Goal: Task Accomplishment & Management: Manage account settings

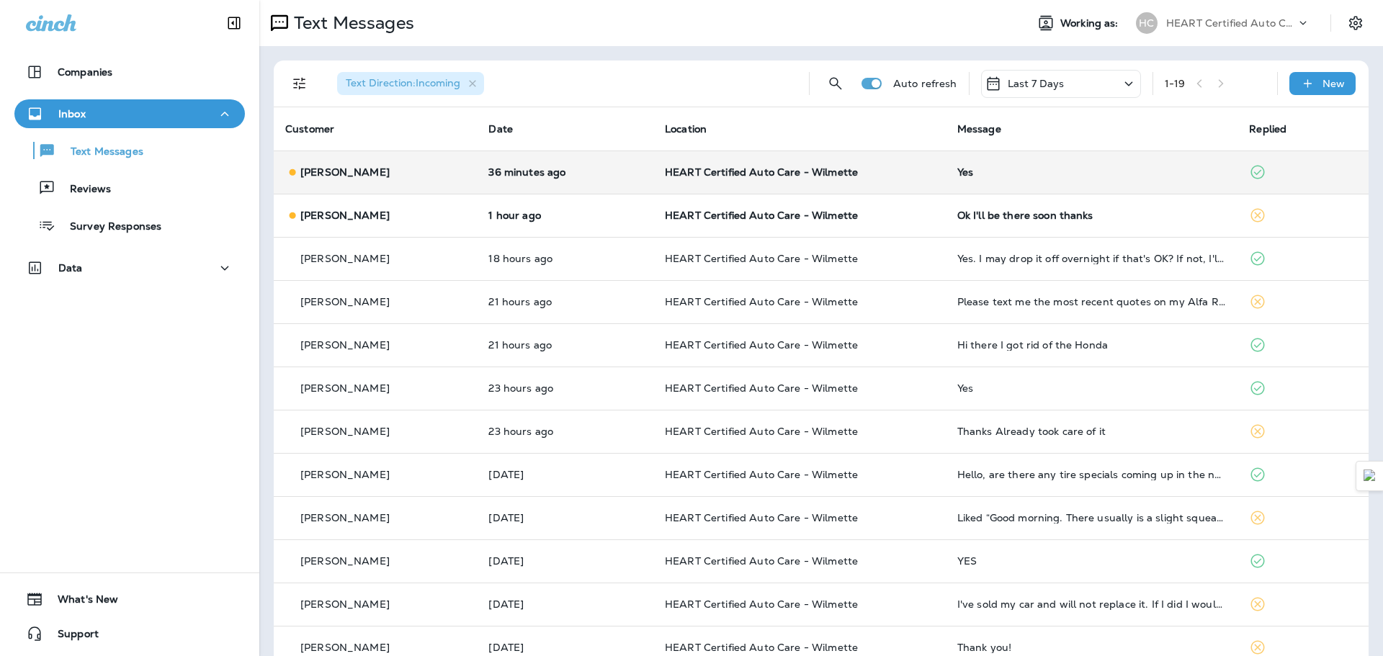
click at [968, 172] on div "Yes" at bounding box center [1091, 172] width 269 height 12
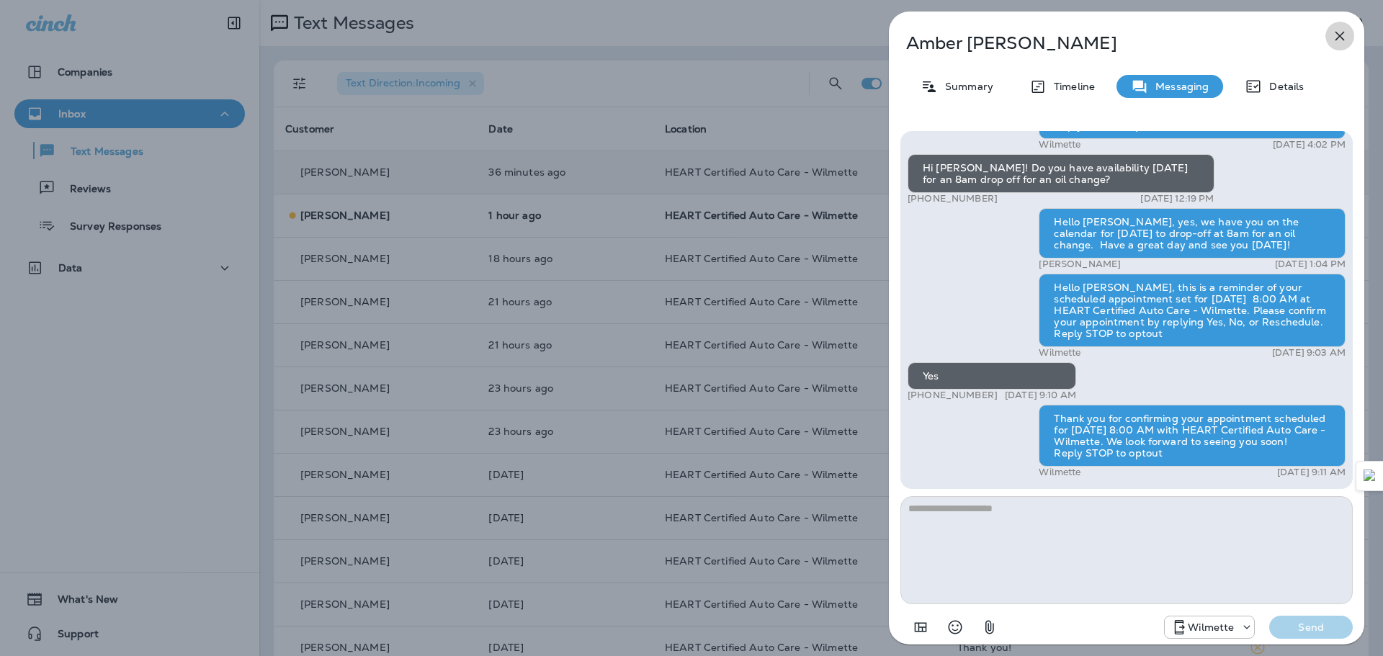
drag, startPoint x: 1349, startPoint y: 27, endPoint x: 866, endPoint y: 246, distance: 531.1
click at [1349, 28] on button "button" at bounding box center [1339, 36] width 29 height 29
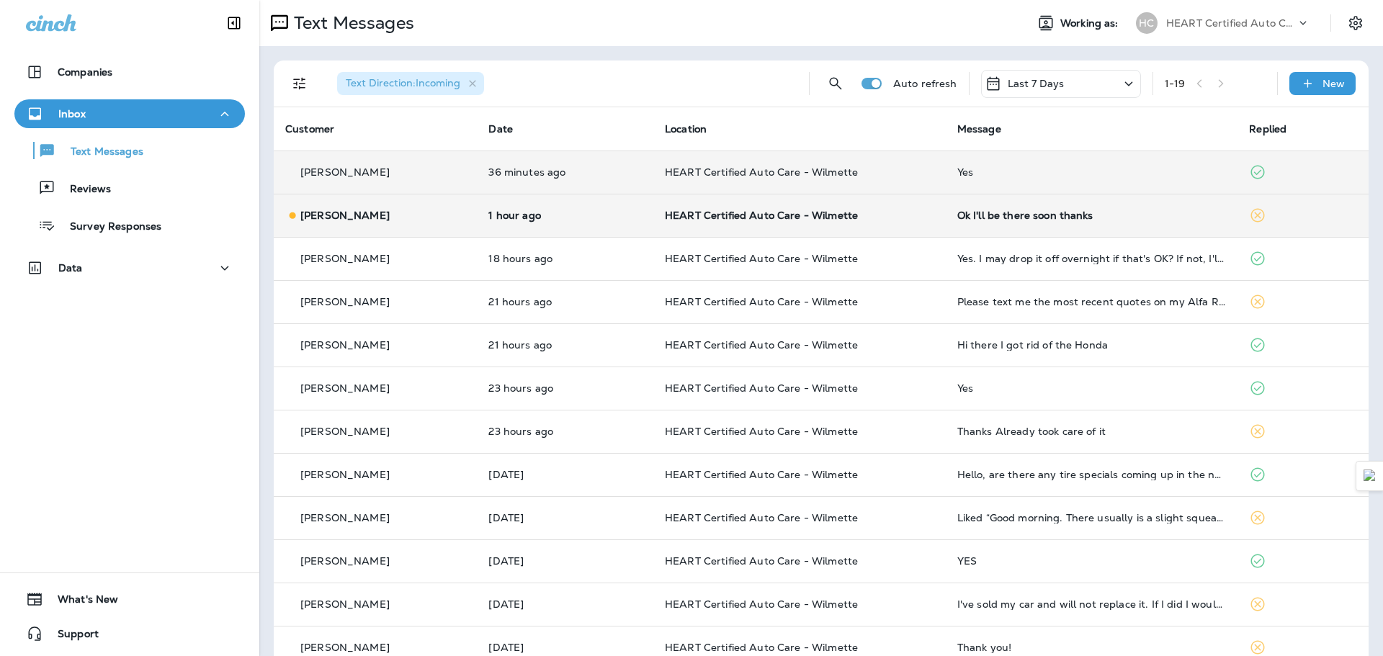
click at [611, 228] on td "1 hour ago" at bounding box center [565, 215] width 176 height 43
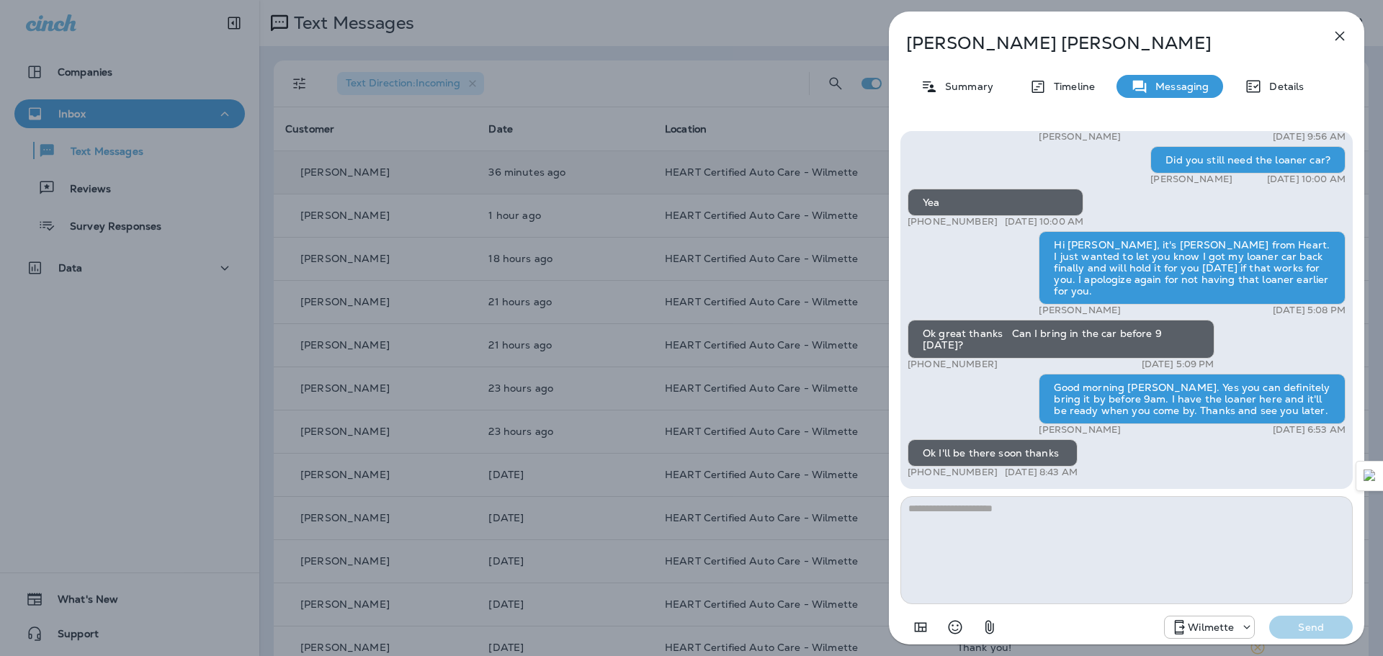
click at [1344, 45] on button "button" at bounding box center [1339, 36] width 29 height 29
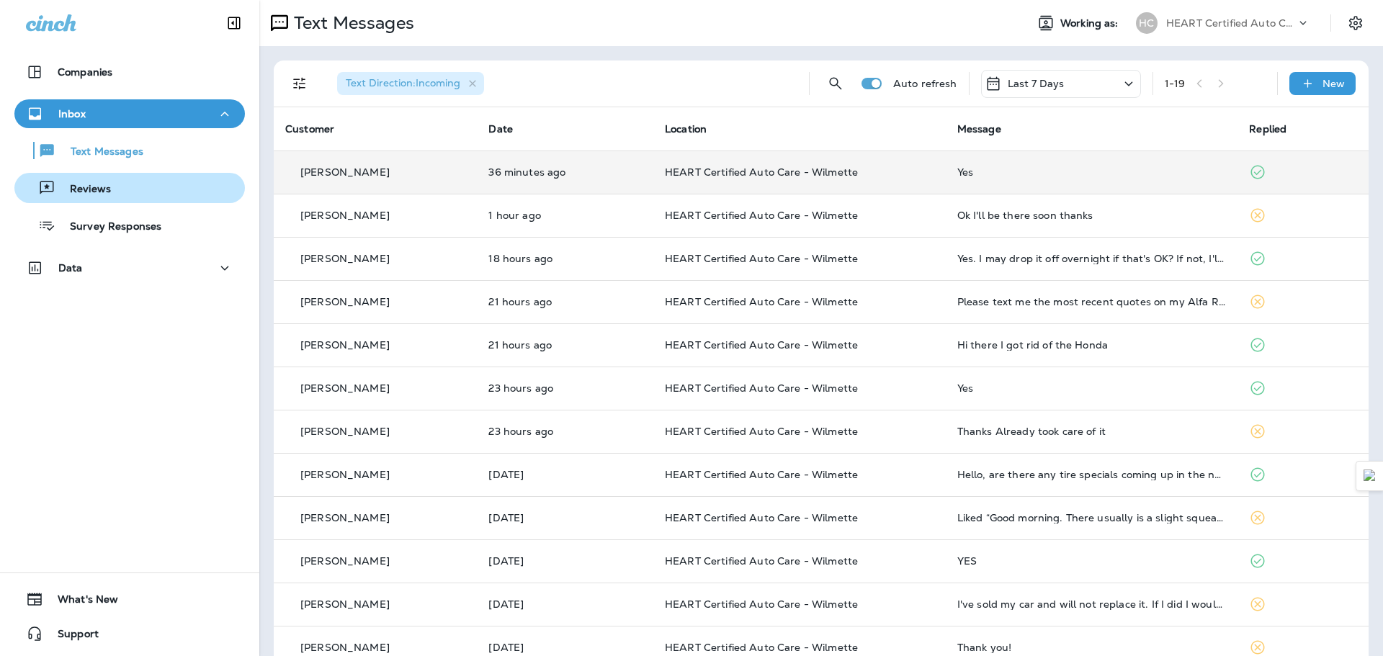
click at [115, 183] on div "Reviews" at bounding box center [129, 188] width 219 height 22
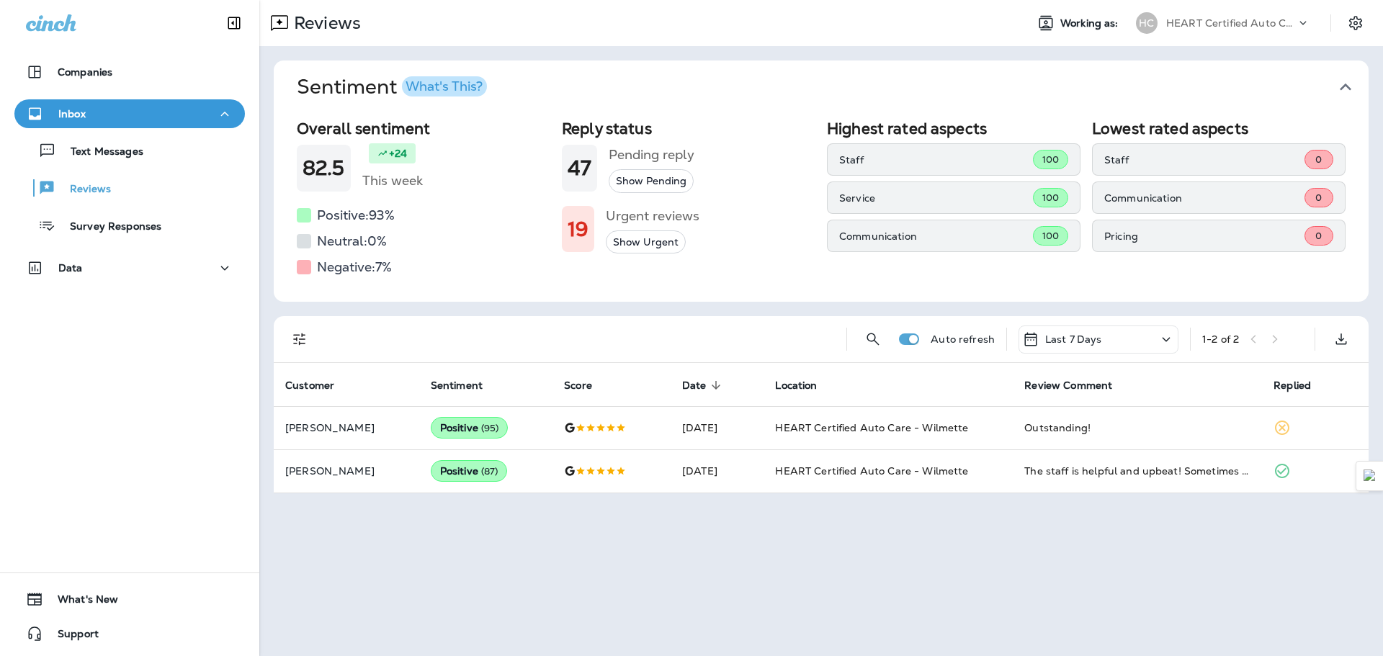
click at [651, 255] on div "Reply status 47 Pending reply Show Pending 19 Urgent reviews Show Urgent" at bounding box center [688, 199] width 253 height 159
click at [656, 248] on button "Show Urgent" at bounding box center [646, 242] width 80 height 24
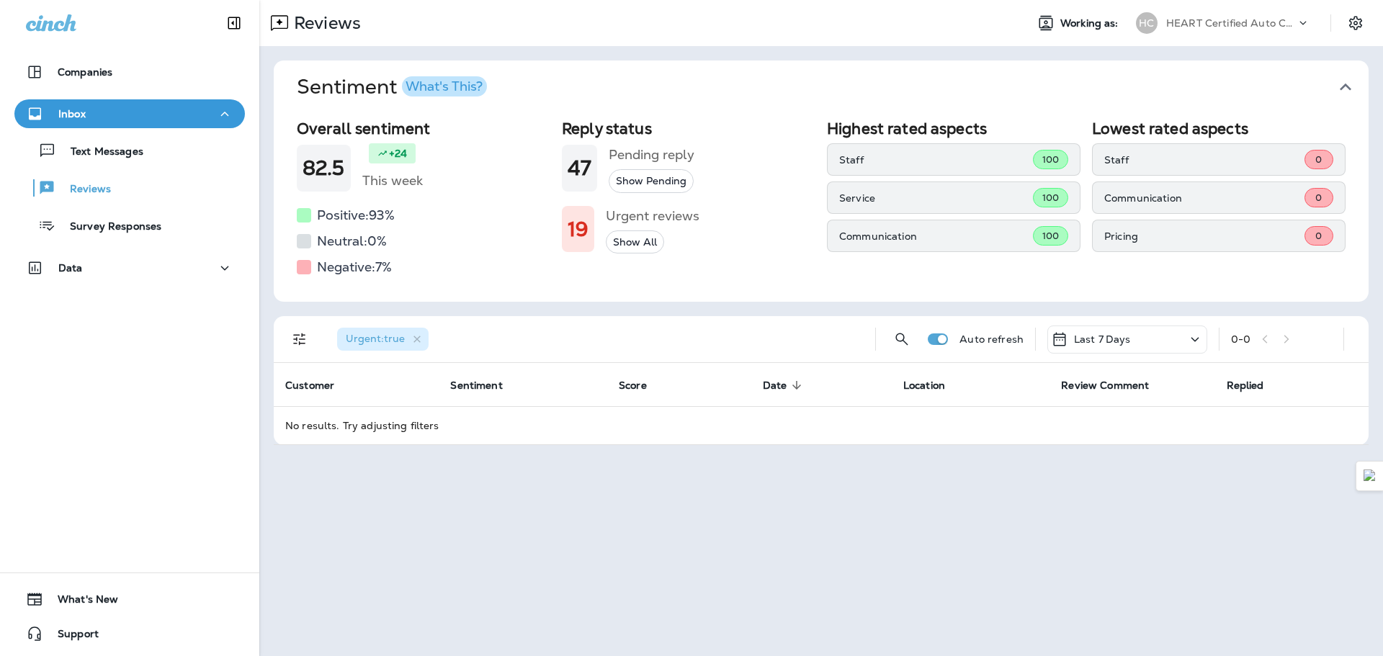
drag, startPoint x: 1156, startPoint y: 318, endPoint x: 1160, endPoint y: 328, distance: 11.0
click at [1156, 318] on div "Urgent : true Auto refresh Last 7 Days 0 - 0" at bounding box center [823, 339] width 1077 height 46
drag, startPoint x: 1164, startPoint y: 336, endPoint x: 1156, endPoint y: 348, distance: 14.6
click at [1164, 337] on div "Last 7 Days" at bounding box center [1127, 339] width 160 height 28
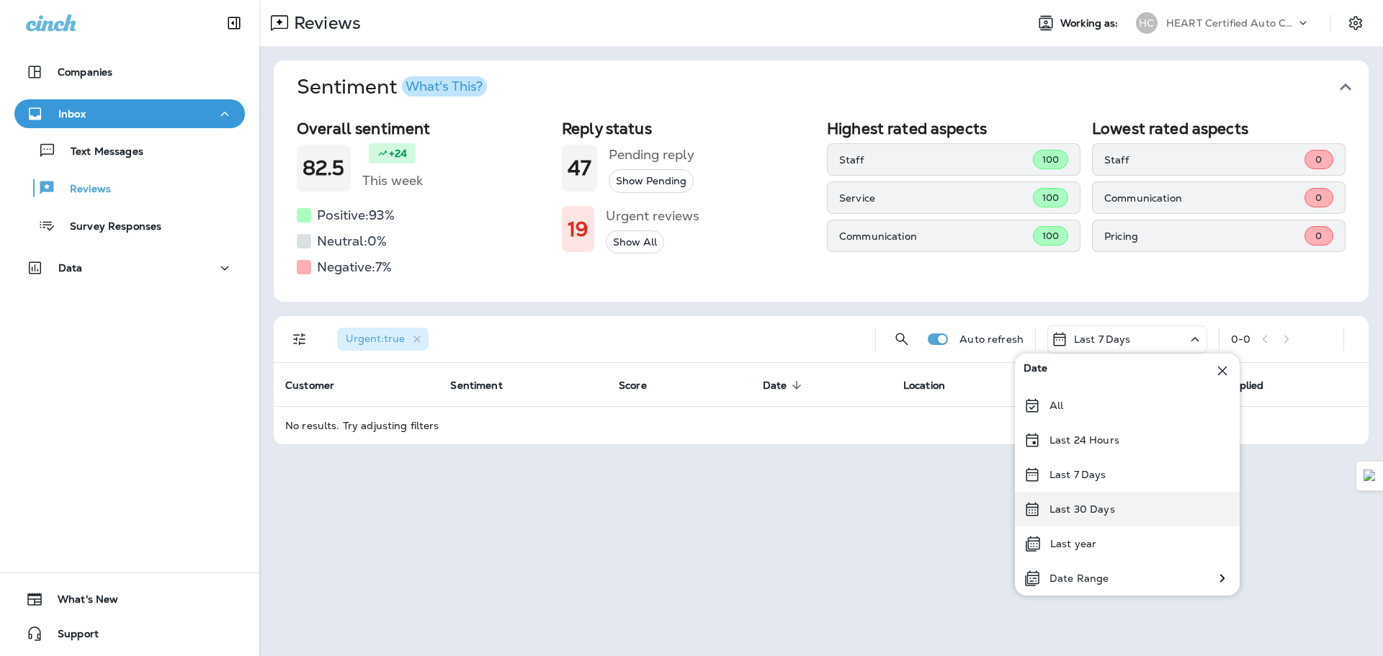
click at [1100, 508] on p "Last 30 Days" at bounding box center [1082, 509] width 66 height 12
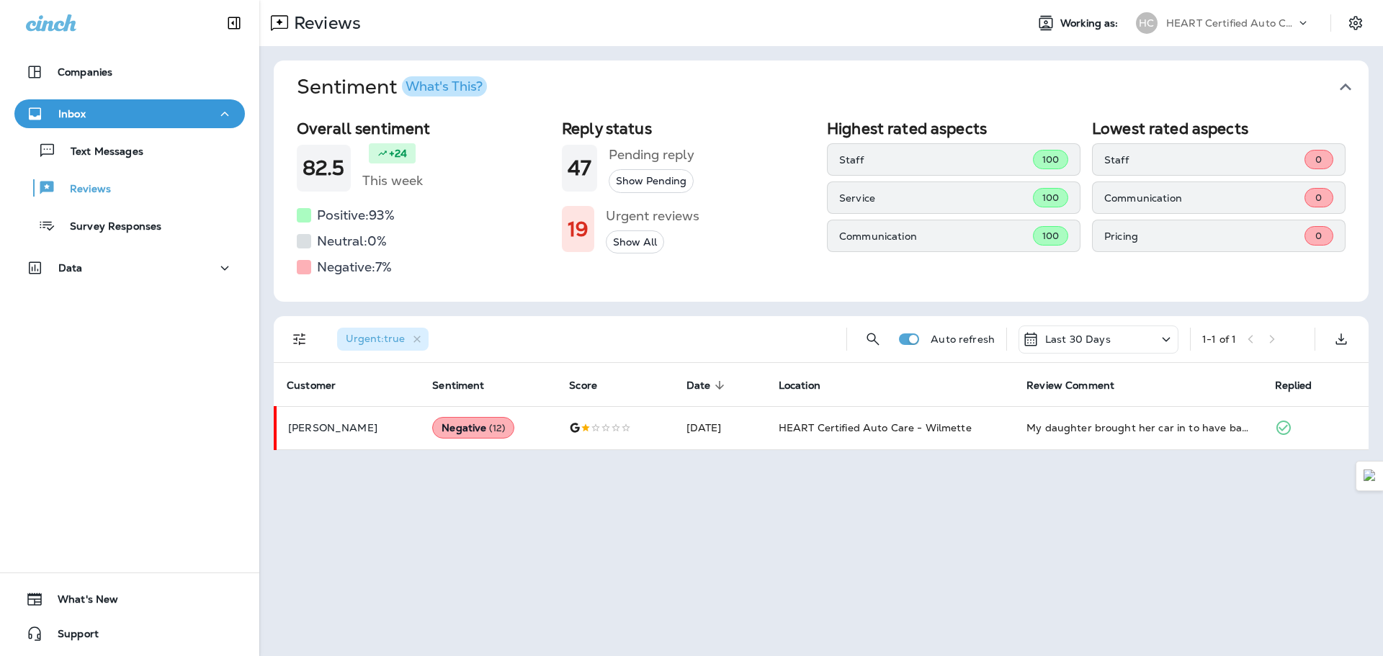
drag, startPoint x: 1125, startPoint y: 339, endPoint x: 1120, endPoint y: 350, distance: 11.9
click at [1120, 346] on div "Last 30 Days" at bounding box center [1098, 339] width 160 height 28
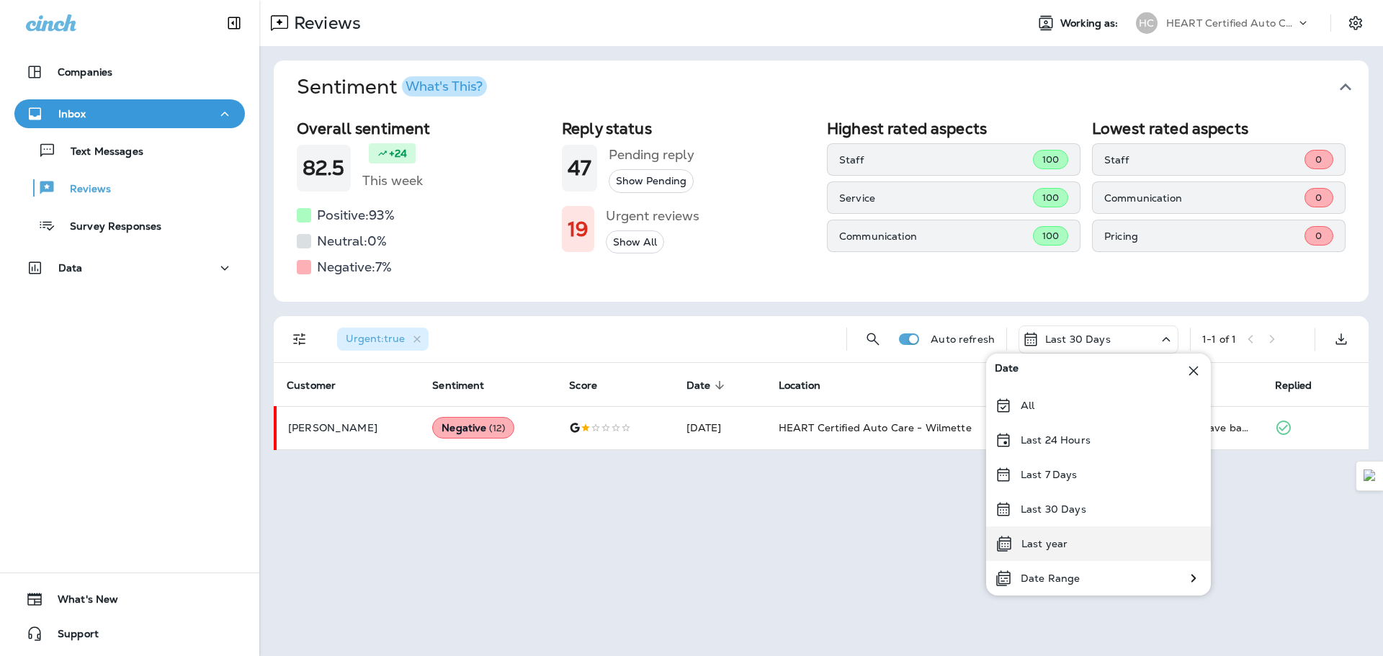
click at [1064, 550] on div "Last year" at bounding box center [1098, 543] width 225 height 35
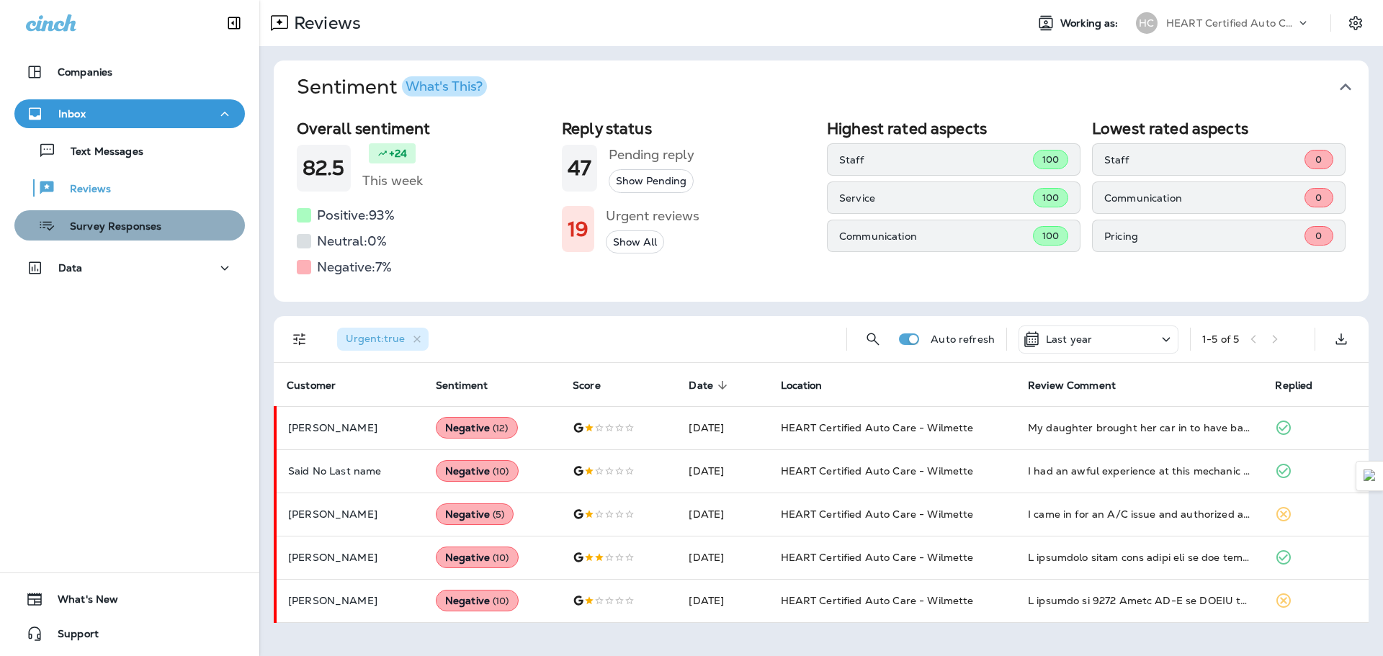
click at [130, 230] on p "Survey Responses" at bounding box center [108, 227] width 106 height 14
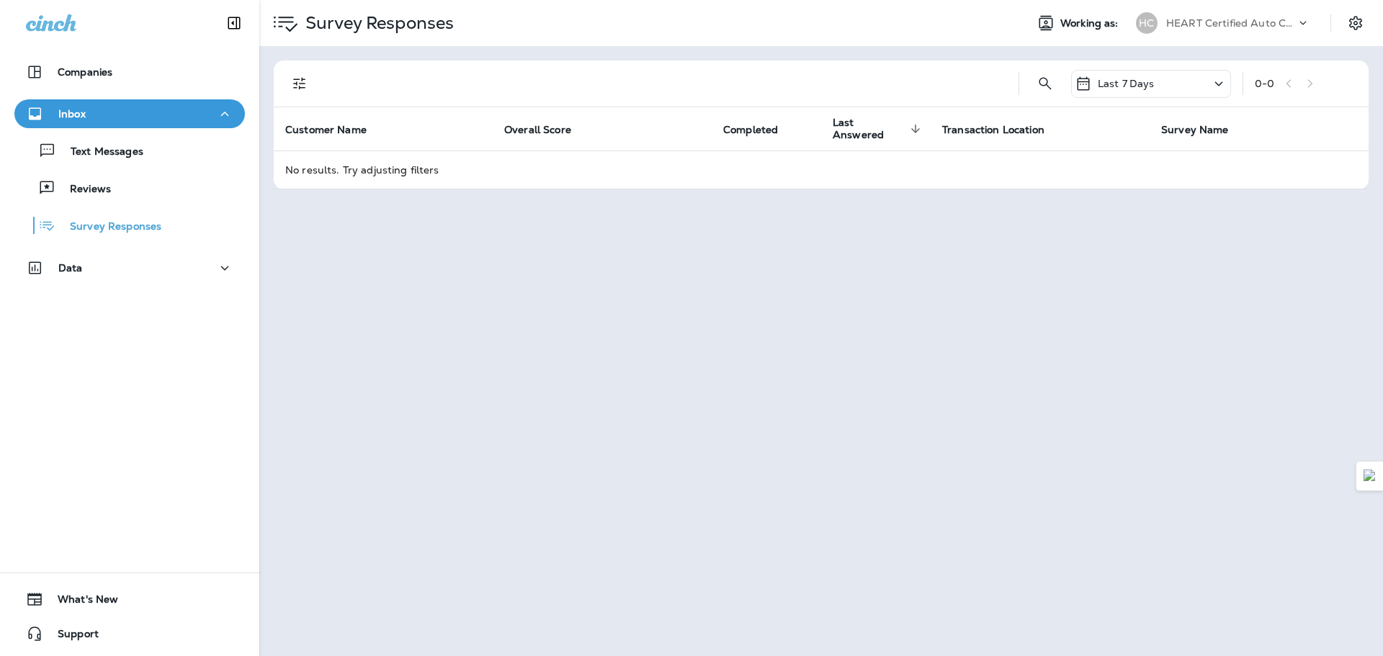
click at [91, 204] on div "Text Messages Reviews Survey Responses" at bounding box center [129, 184] width 230 height 112
click at [103, 194] on div "Reviews" at bounding box center [65, 188] width 91 height 22
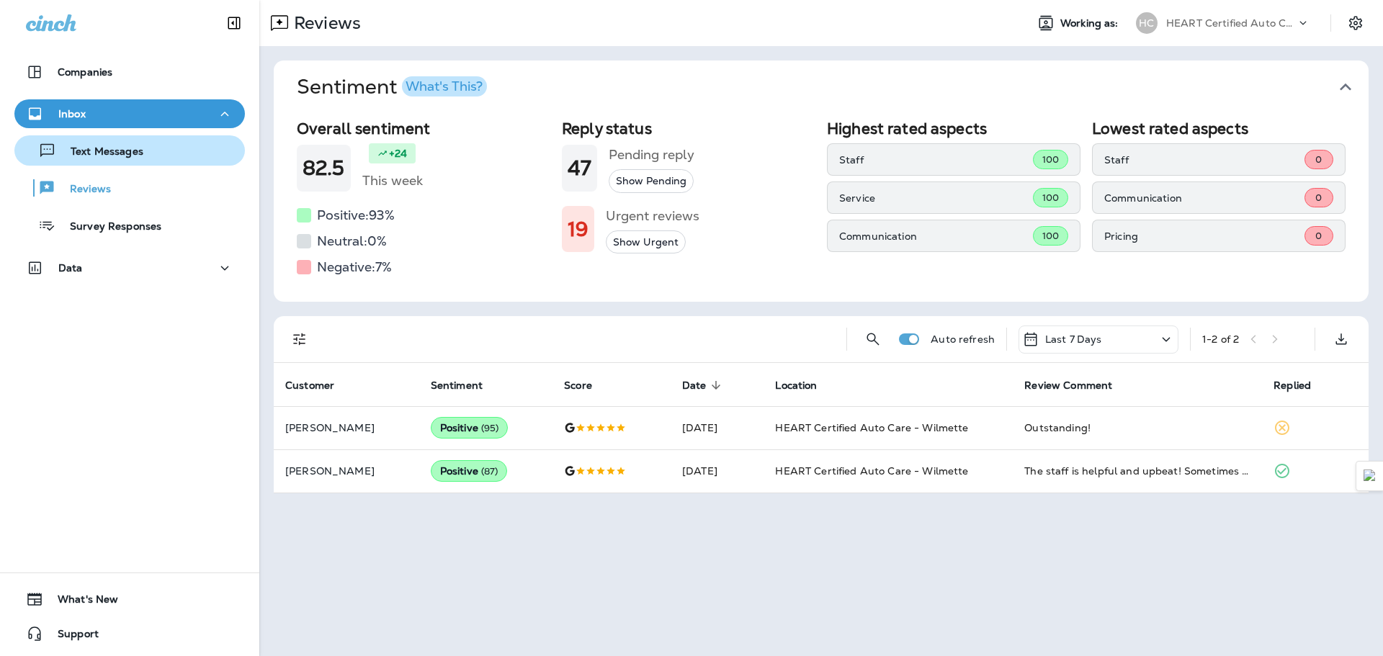
click at [148, 151] on div "Text Messages" at bounding box center [129, 151] width 219 height 22
